Goal: Task Accomplishment & Management: Use online tool/utility

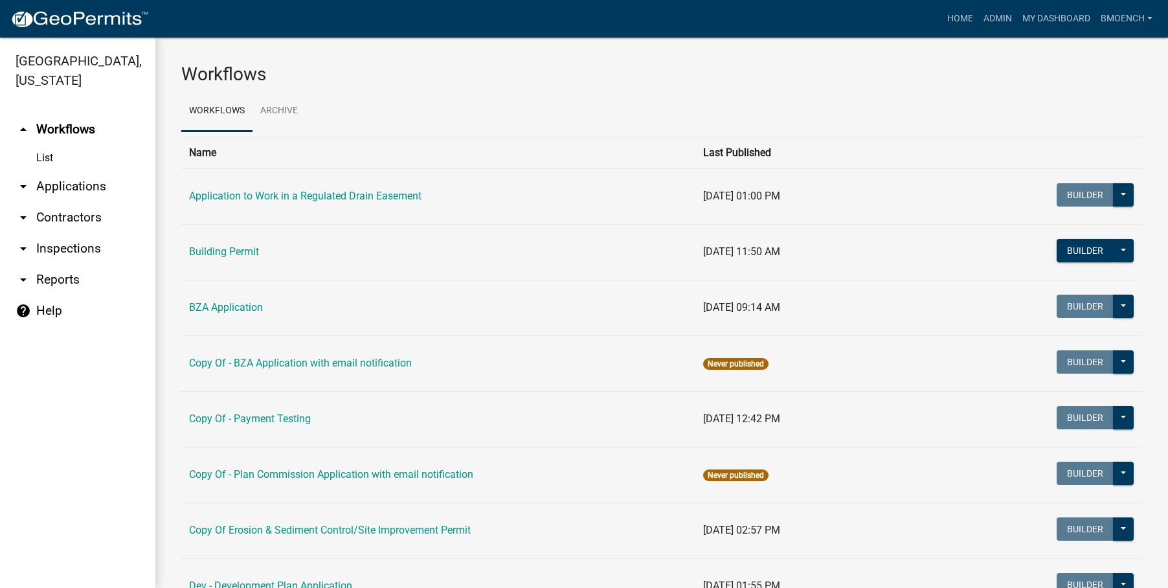
click at [52, 264] on link "arrow_drop_down Reports" at bounding box center [77, 279] width 155 height 31
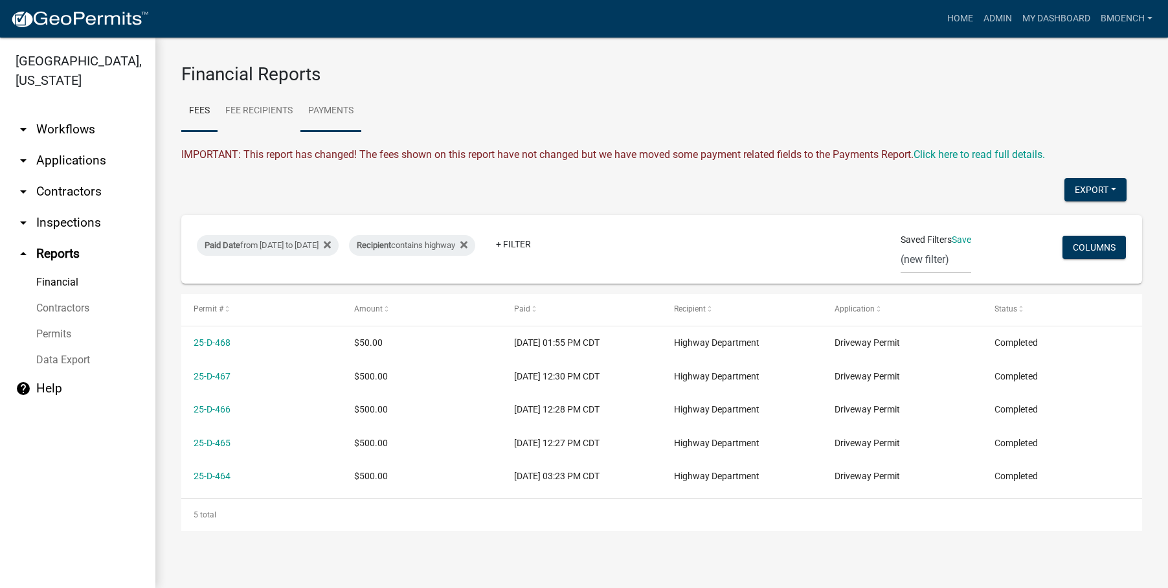
click at [331, 108] on link "Payments" at bounding box center [330, 111] width 61 height 41
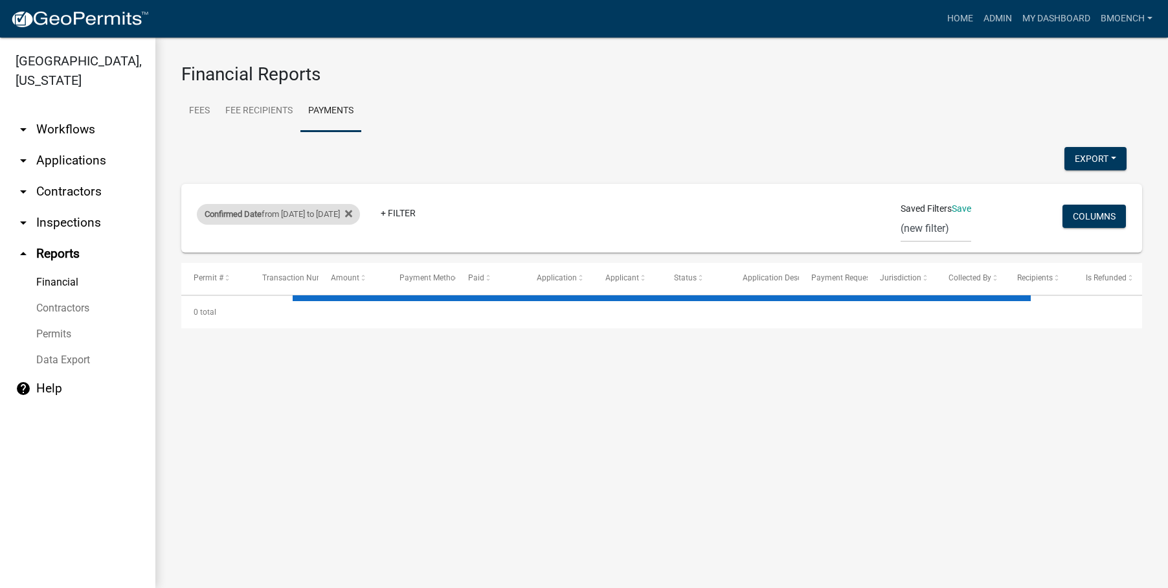
click at [333, 217] on div "Confirmed Date from [DATE] to [DATE]" at bounding box center [278, 214] width 163 height 21
select select "custom"
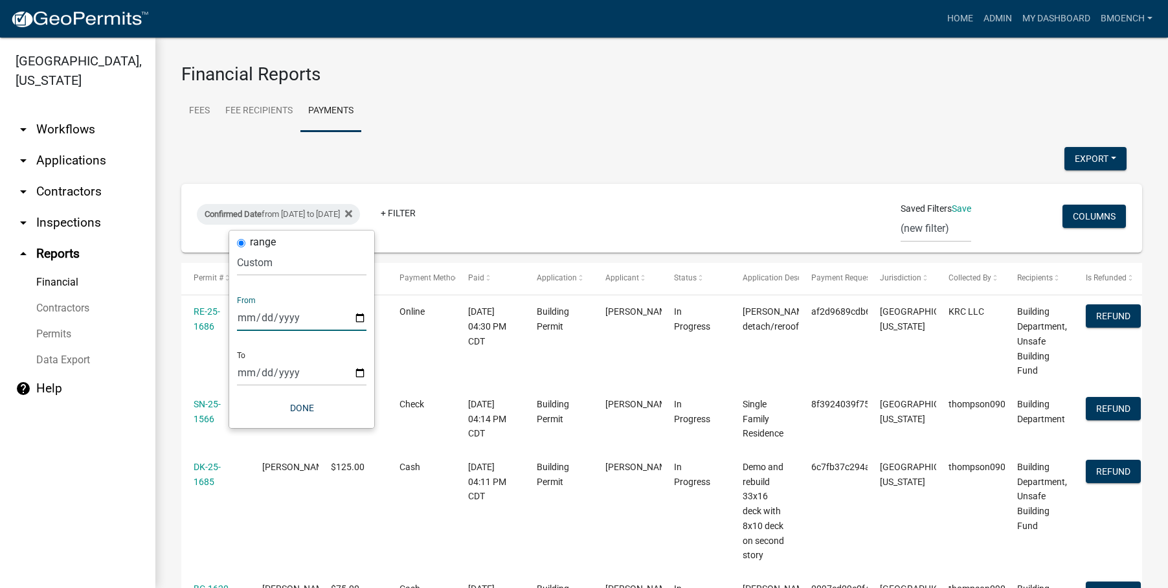
click at [261, 317] on input "[DATE]" at bounding box center [301, 317] width 129 height 27
click at [242, 317] on input "[DATE]" at bounding box center [301, 317] width 129 height 27
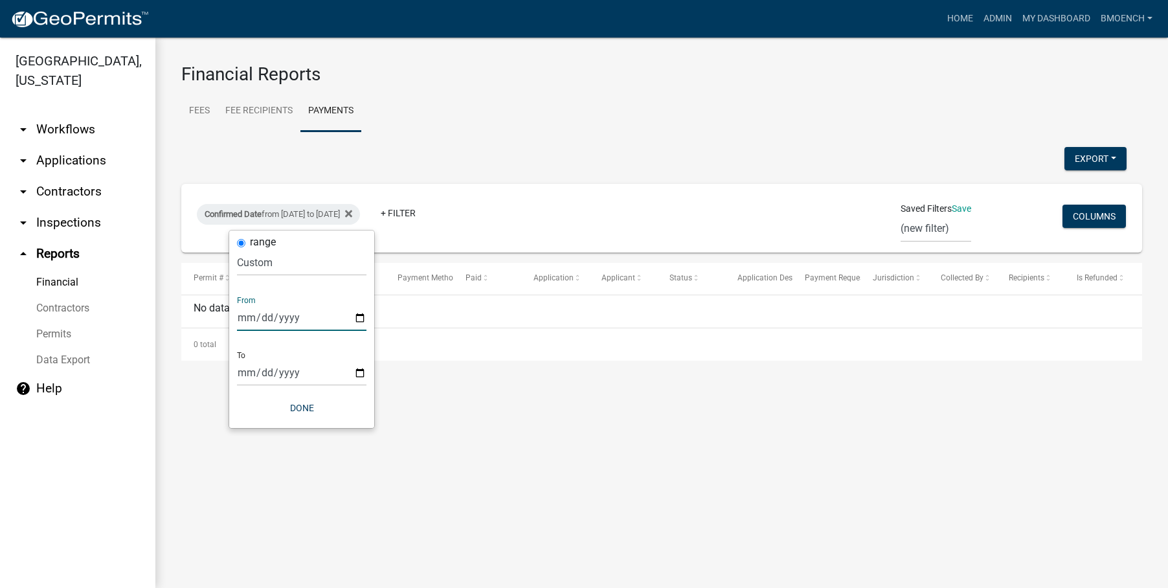
type input "[DATE]"
click at [260, 374] on input "[DATE]" at bounding box center [301, 372] width 129 height 27
type input "[DATE]"
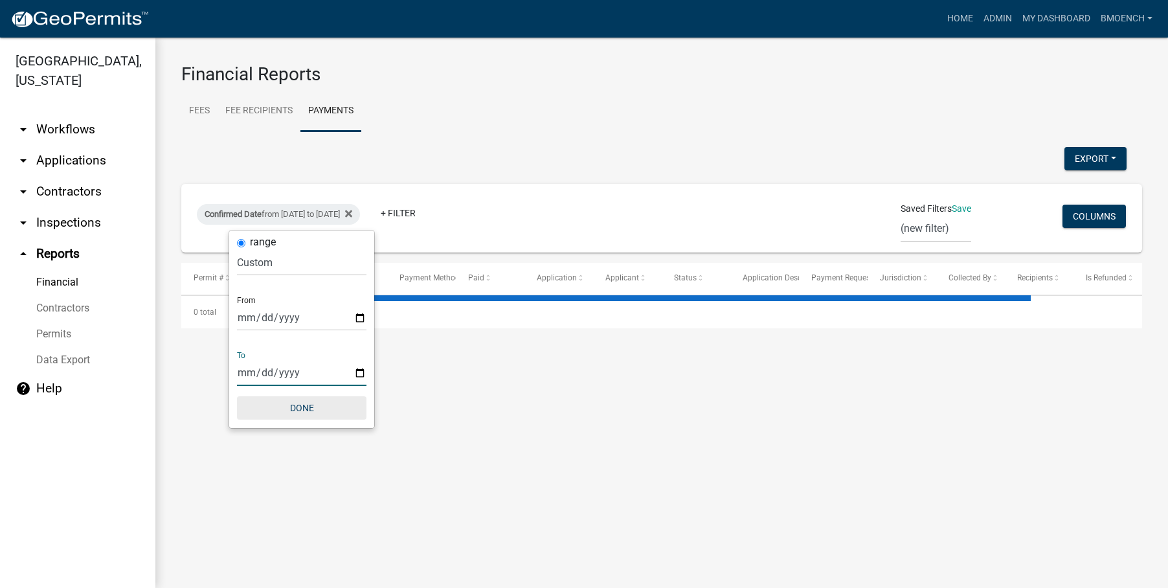
click at [297, 409] on button "Done" at bounding box center [301, 407] width 129 height 23
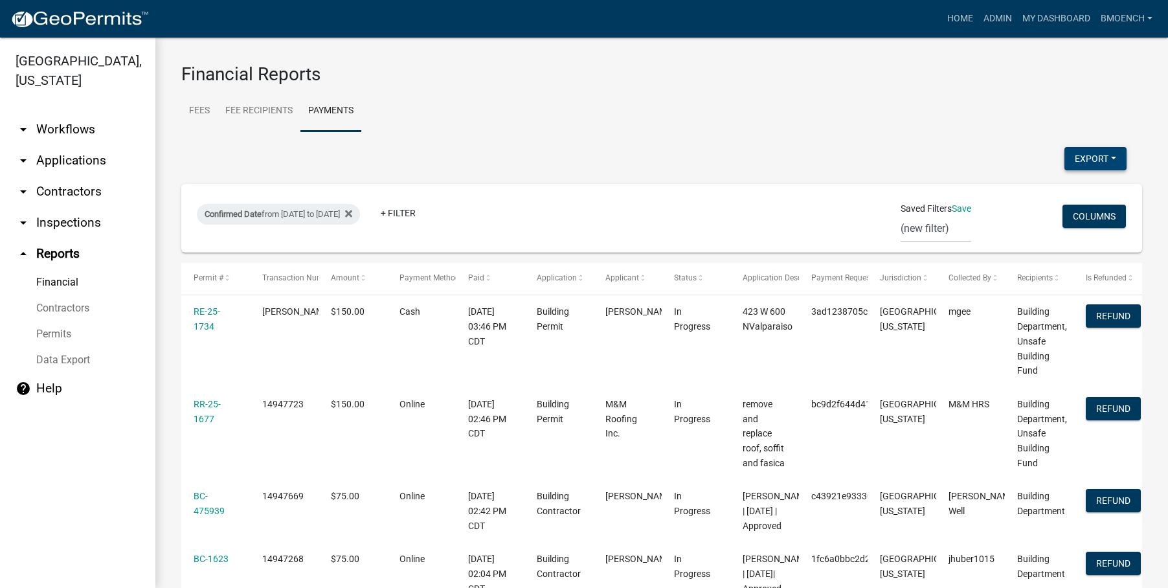
click at [1081, 164] on button "Export" at bounding box center [1095, 158] width 62 height 23
click at [1048, 192] on button "Excel Format (.xlsx)" at bounding box center [1066, 192] width 121 height 31
click at [360, 214] on div "Confirmed Date from [DATE] to [DATE]" at bounding box center [278, 214] width 163 height 21
select select "custom"
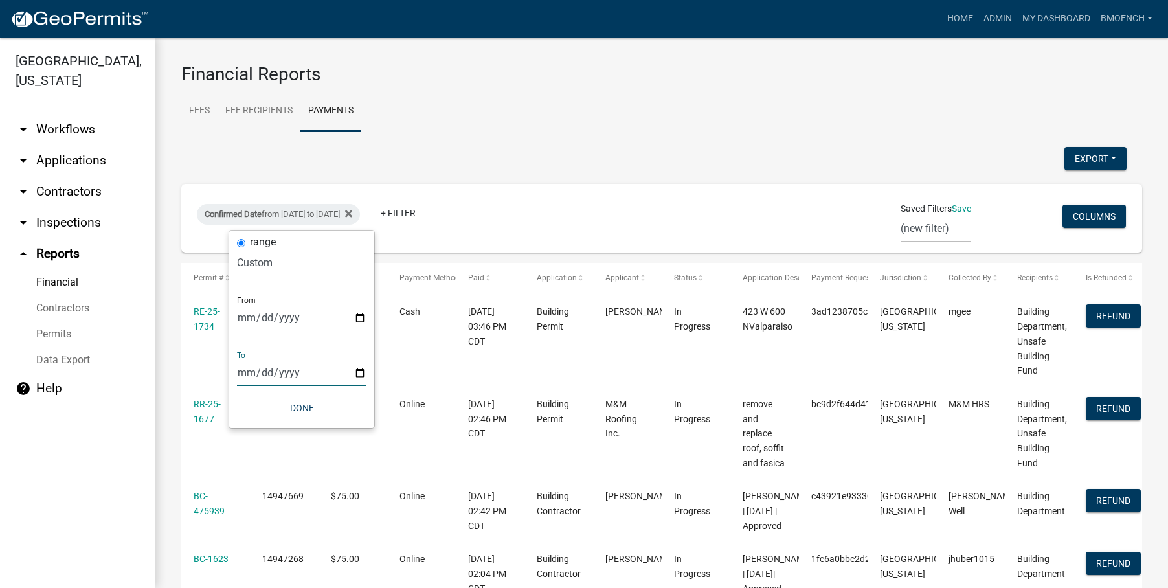
click at [265, 376] on input "[DATE]" at bounding box center [301, 372] width 129 height 27
type input "[DATE]"
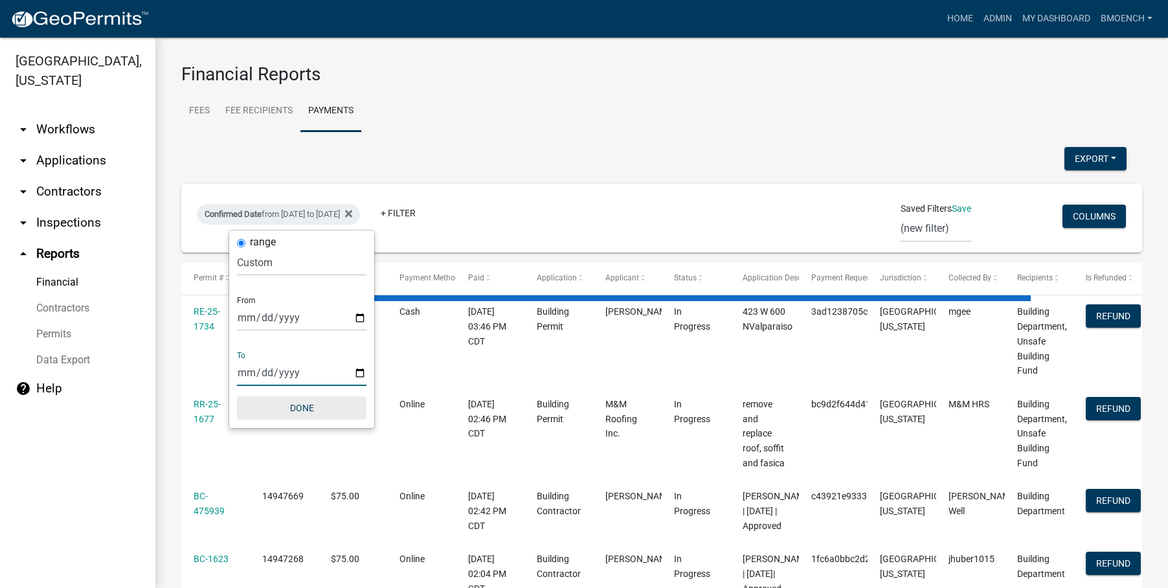
click at [292, 412] on button "Done" at bounding box center [301, 407] width 129 height 23
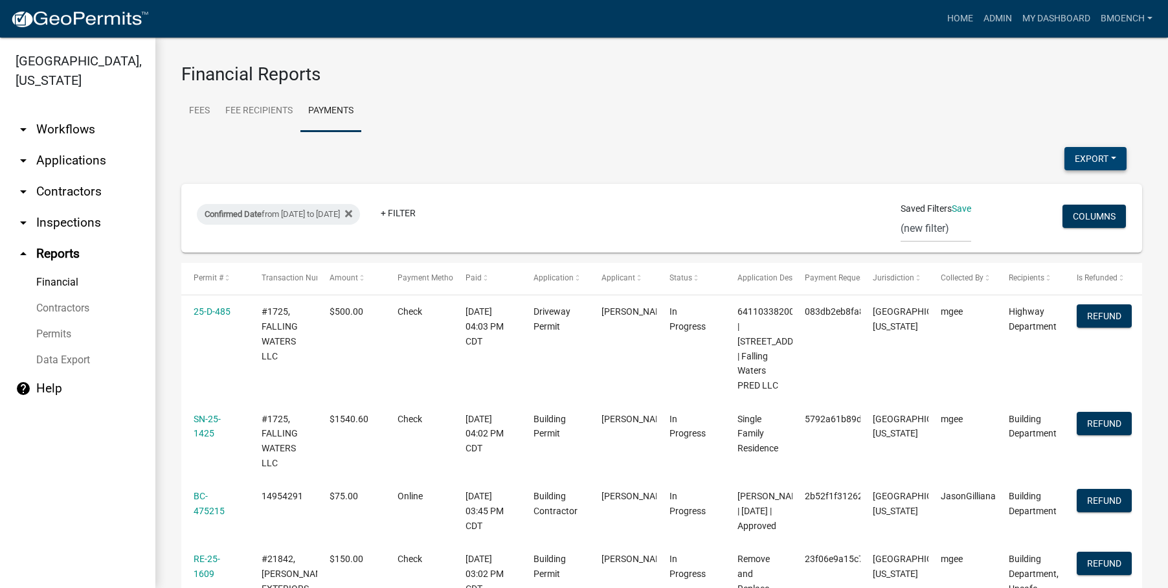
click at [1081, 160] on button "Export" at bounding box center [1095, 158] width 62 height 23
click at [1034, 190] on button "Excel Format (.xlsx)" at bounding box center [1066, 192] width 121 height 31
